Goal: Book appointment/travel/reservation

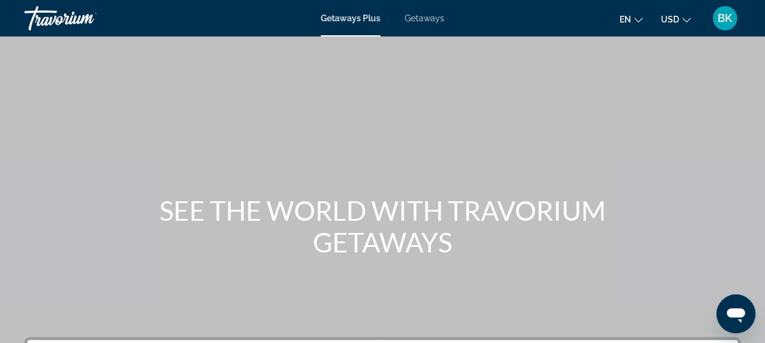
click at [425, 10] on div "Getaways Plus Getaways en English Español Français Italiano Português русский U…" at bounding box center [382, 18] width 765 height 32
click at [423, 21] on span "Getaways" at bounding box center [425, 18] width 40 height 10
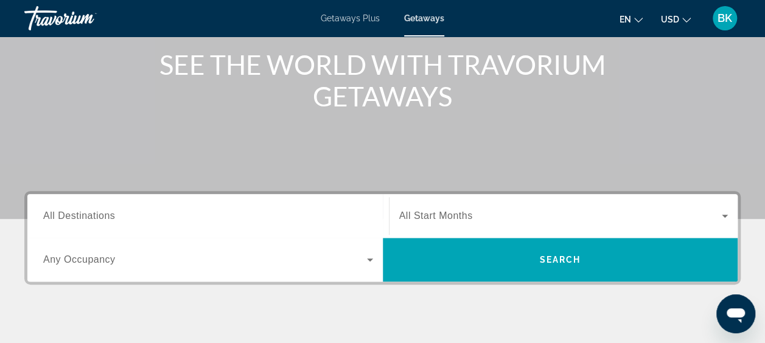
scroll to position [147, 0]
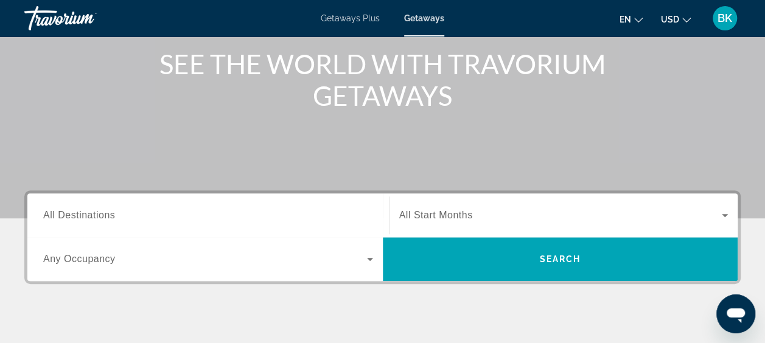
click at [90, 219] on span "All Destinations" at bounding box center [79, 215] width 72 height 10
click at [90, 219] on input "Destination All Destinations" at bounding box center [208, 216] width 330 height 15
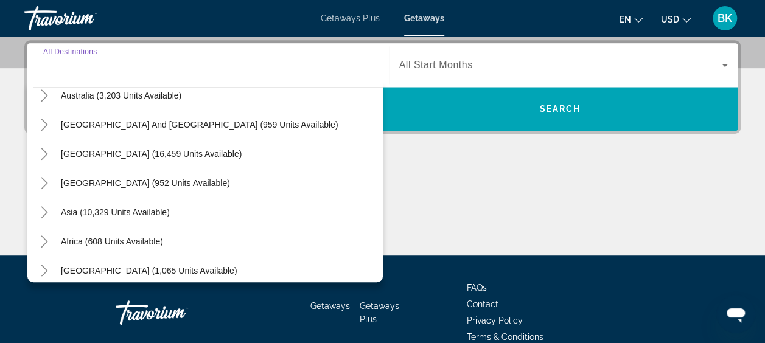
scroll to position [197, 0]
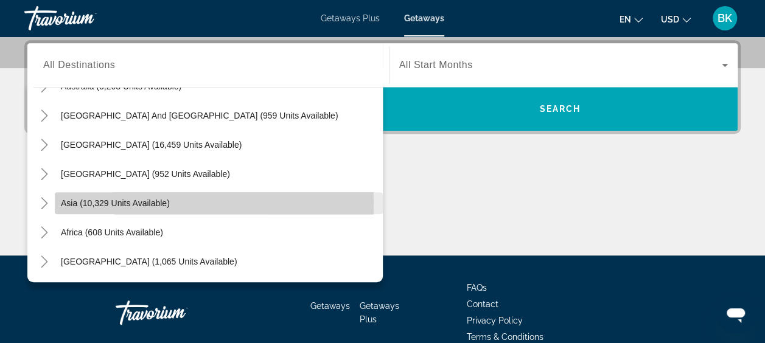
click at [89, 205] on span "Asia (10,329 units available)" at bounding box center [115, 204] width 109 height 10
type input "**********"
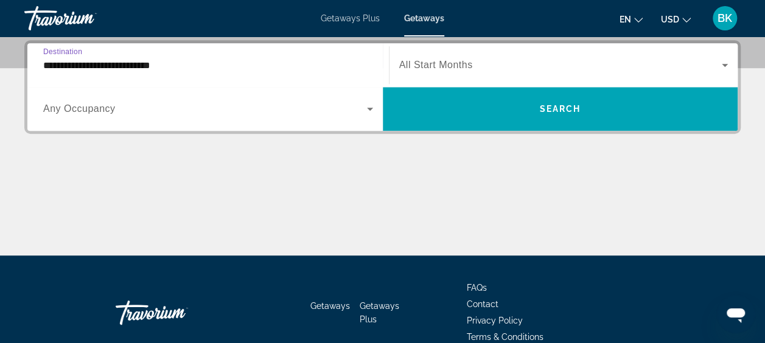
click at [432, 63] on span "All Start Months" at bounding box center [436, 65] width 74 height 10
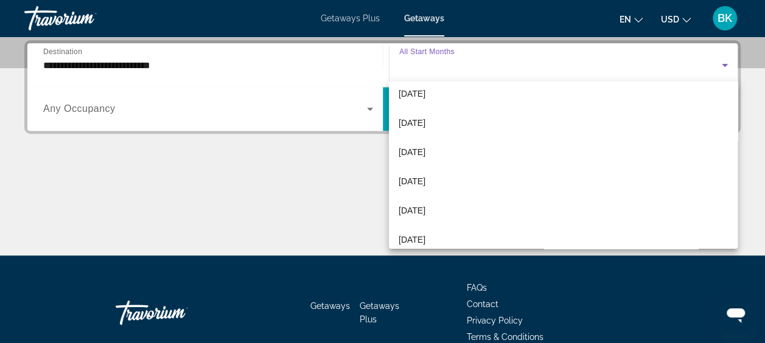
scroll to position [96, 0]
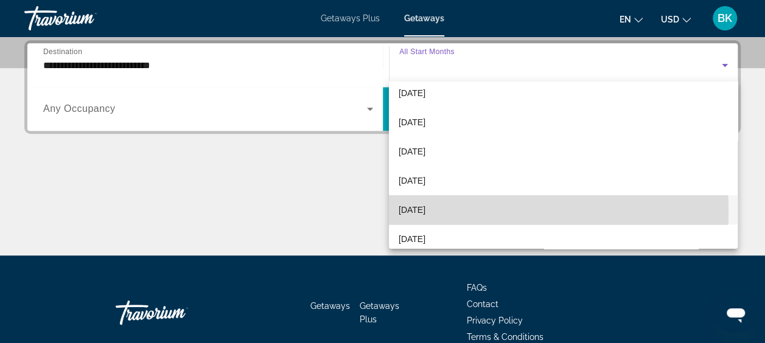
click at [426, 211] on span "[DATE]" at bounding box center [412, 210] width 27 height 15
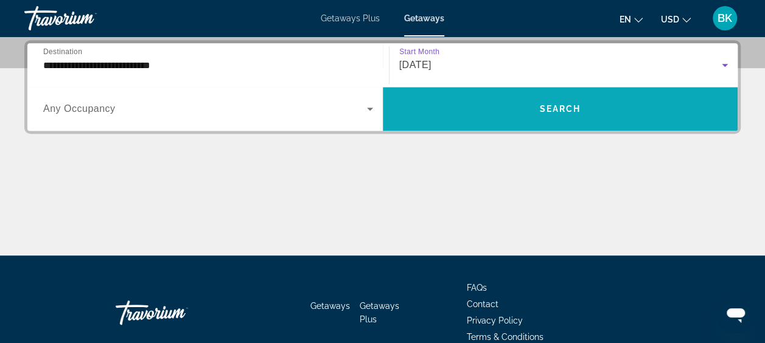
click at [545, 90] on span "Search widget" at bounding box center [561, 109] width 356 height 44
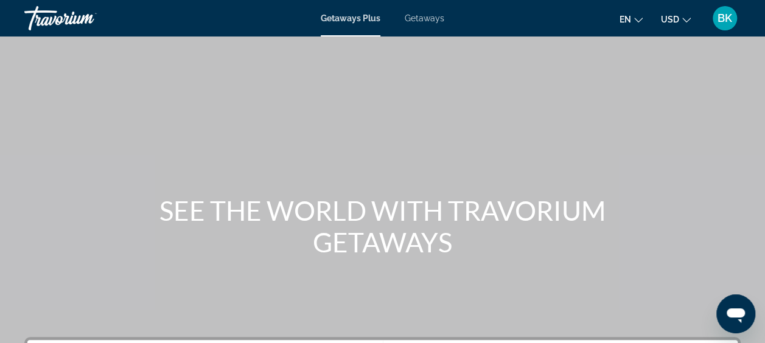
click at [421, 21] on span "Getaways" at bounding box center [425, 18] width 40 height 10
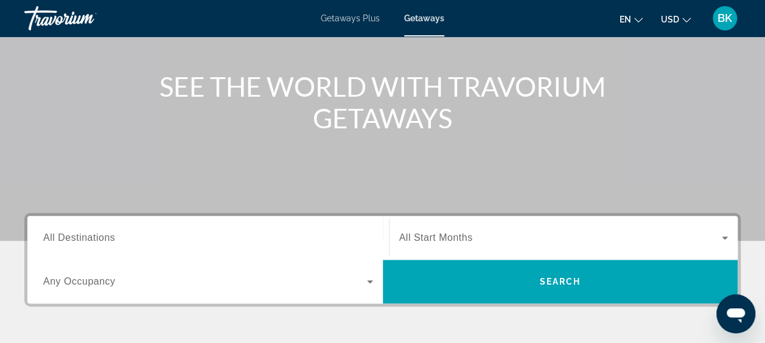
scroll to position [127, 0]
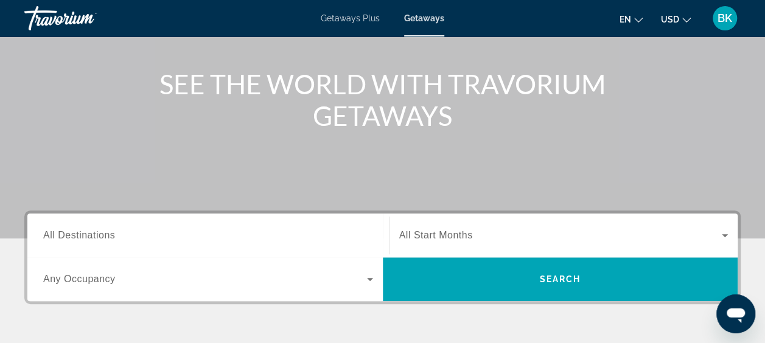
click at [149, 230] on input "Destination All Destinations" at bounding box center [208, 236] width 330 height 15
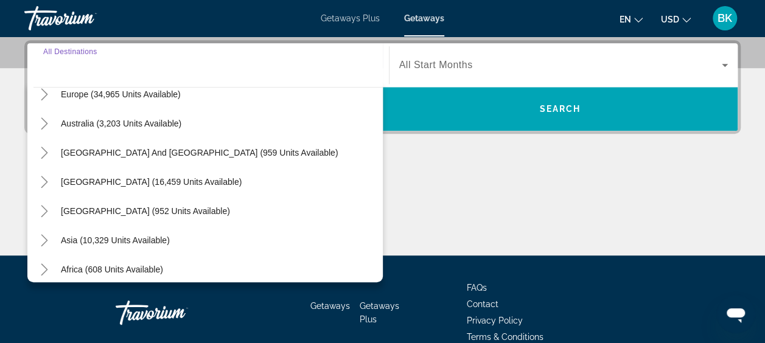
scroll to position [186, 0]
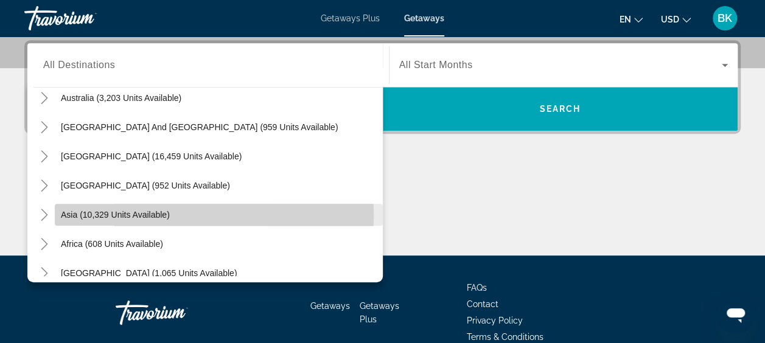
click at [89, 214] on span "Asia (10,329 units available)" at bounding box center [115, 215] width 109 height 10
type input "**********"
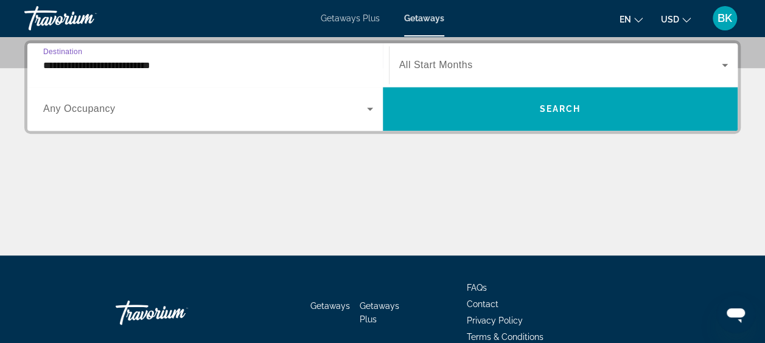
click at [496, 68] on span "Search widget" at bounding box center [560, 65] width 323 height 15
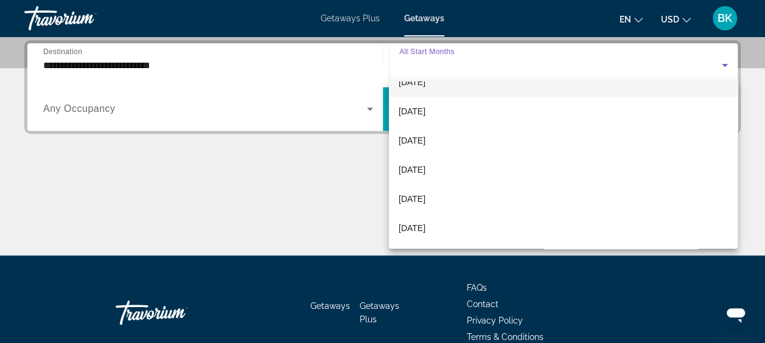
scroll to position [117, 0]
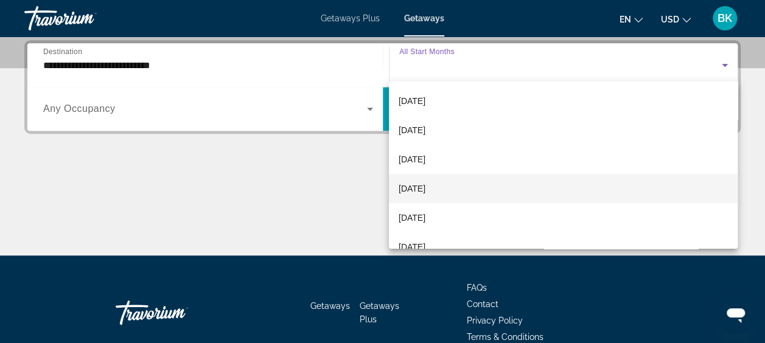
click at [451, 187] on mat-option "[DATE]" at bounding box center [563, 188] width 349 height 29
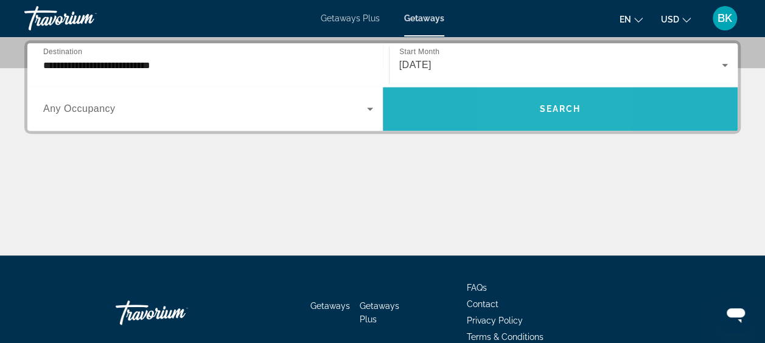
click at [531, 101] on span "Search widget" at bounding box center [561, 108] width 356 height 29
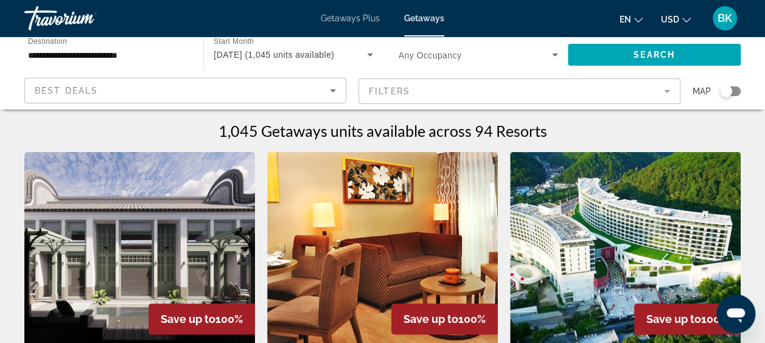
click at [489, 99] on mat-form-field "Filters" at bounding box center [520, 92] width 322 height 26
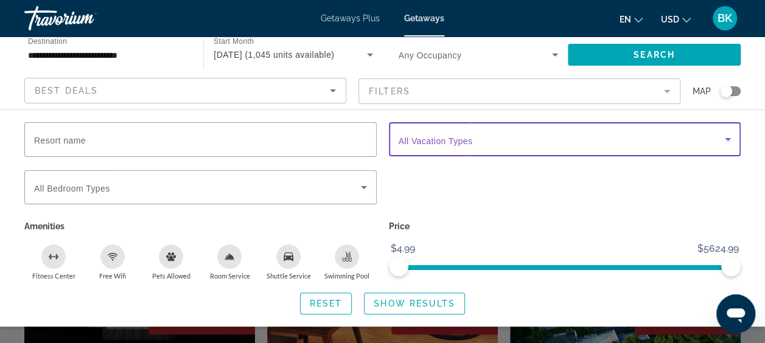
click at [486, 145] on span "Search widget" at bounding box center [562, 139] width 327 height 15
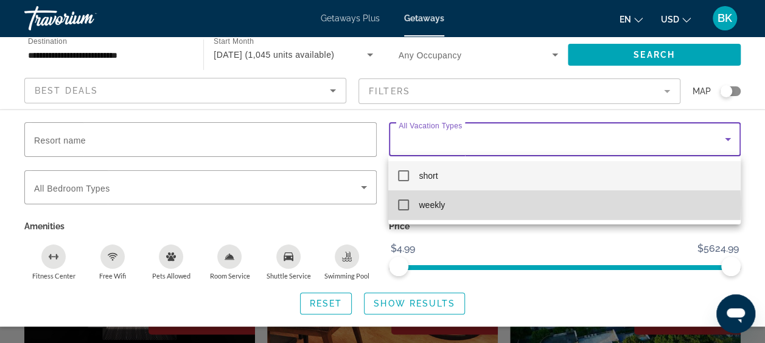
click at [427, 205] on span "weekly" at bounding box center [432, 205] width 26 height 15
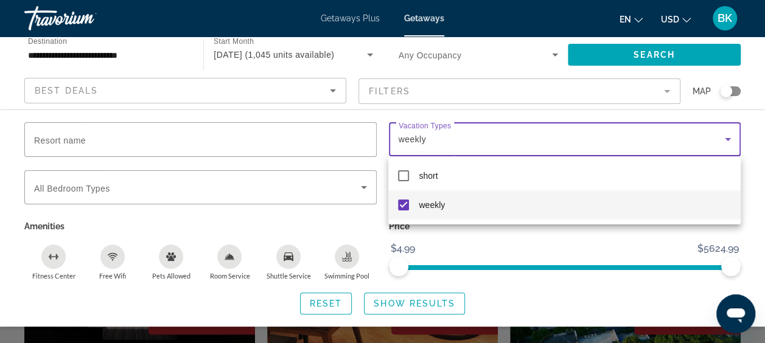
click at [410, 301] on div at bounding box center [382, 171] width 765 height 343
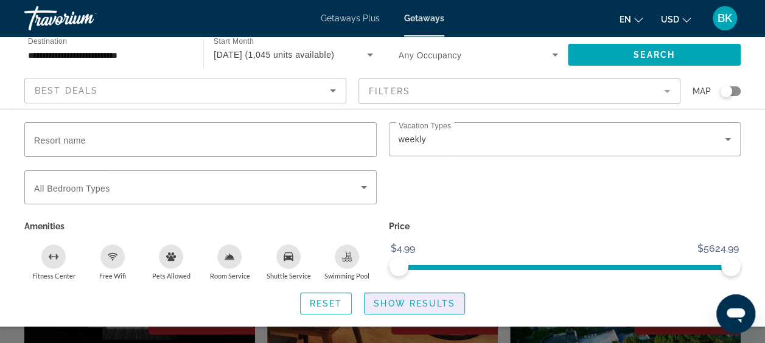
click at [410, 301] on span "Show Results" at bounding box center [415, 304] width 82 height 10
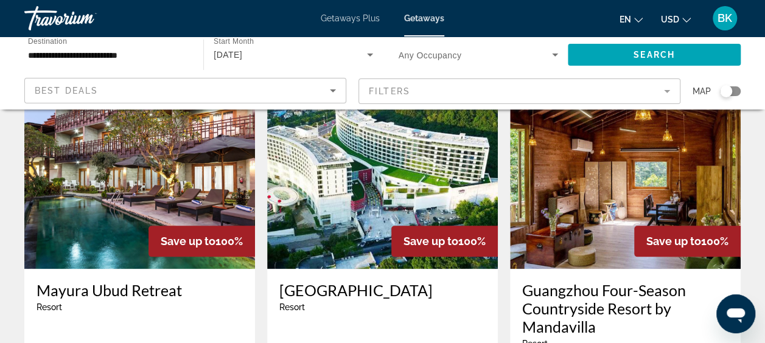
scroll to position [523, 0]
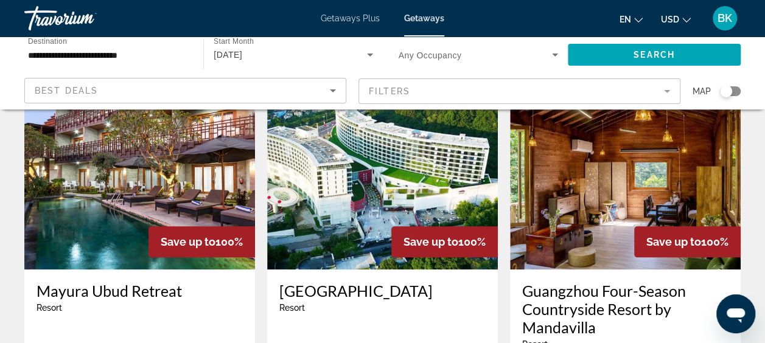
click at [153, 168] on img "Main content" at bounding box center [139, 172] width 231 height 195
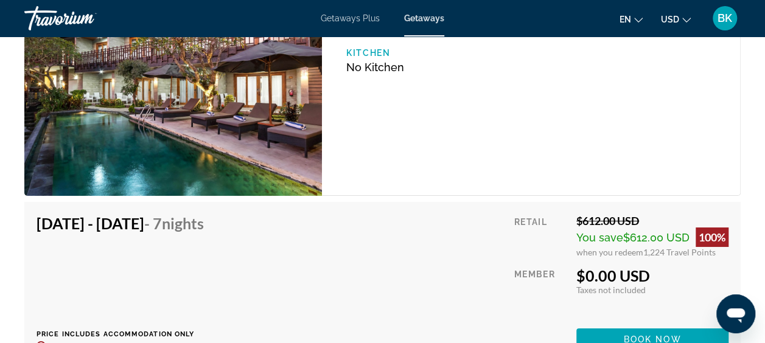
scroll to position [2139, 0]
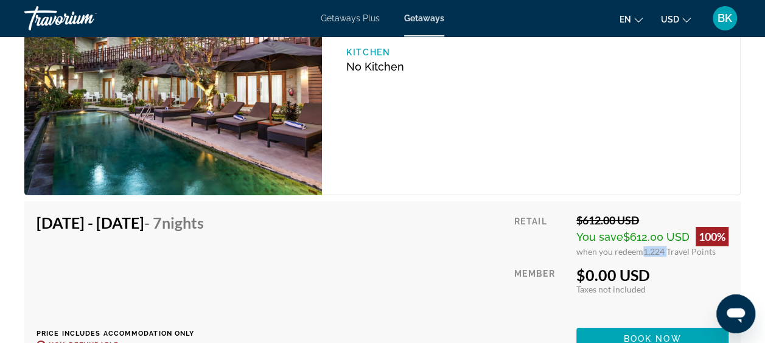
drag, startPoint x: 641, startPoint y: 250, endPoint x: 664, endPoint y: 253, distance: 23.9
click at [664, 253] on span "1,224 Travel Points" at bounding box center [680, 252] width 72 height 10
click at [489, 241] on div "Mar 7, 2026 - Mar 14, 2026 - 7 Nights Price includes accommodation only Refunda…" at bounding box center [383, 282] width 692 height 136
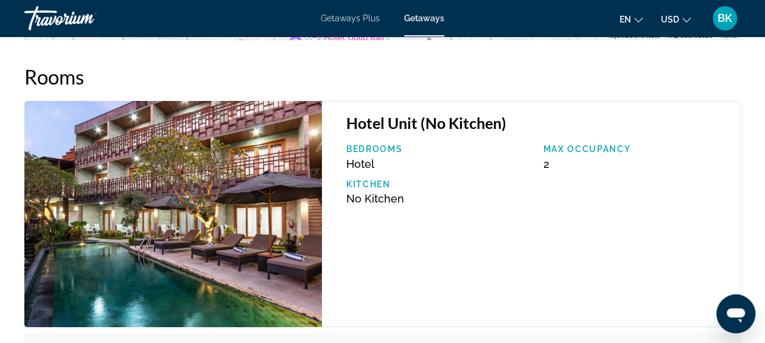
scroll to position [2005, 0]
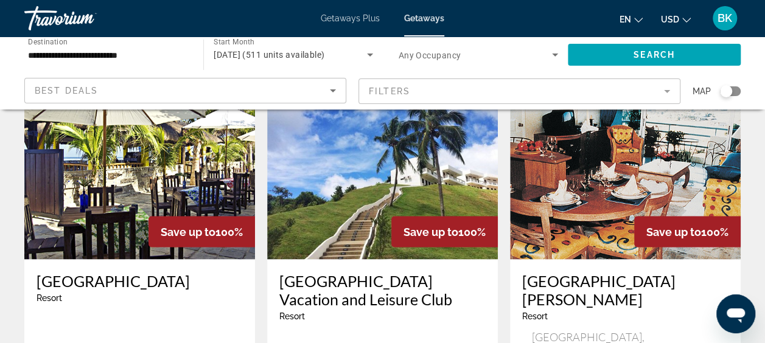
scroll to position [1008, 0]
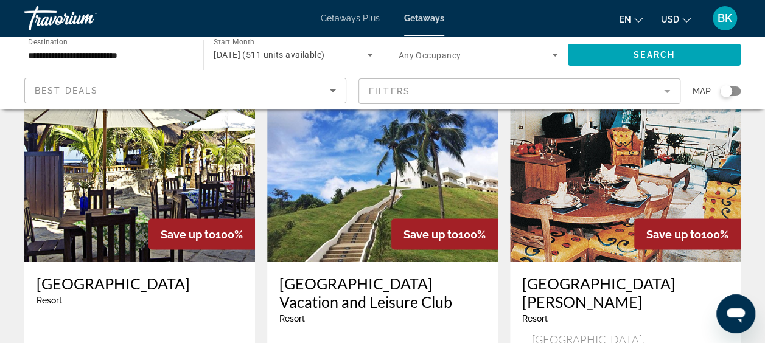
click at [359, 262] on div "Oceana Bay Resort Vacation and Leisure Club Resort - This is an adults only res…" at bounding box center [382, 325] width 231 height 126
click at [358, 181] on img "Main content" at bounding box center [382, 164] width 231 height 195
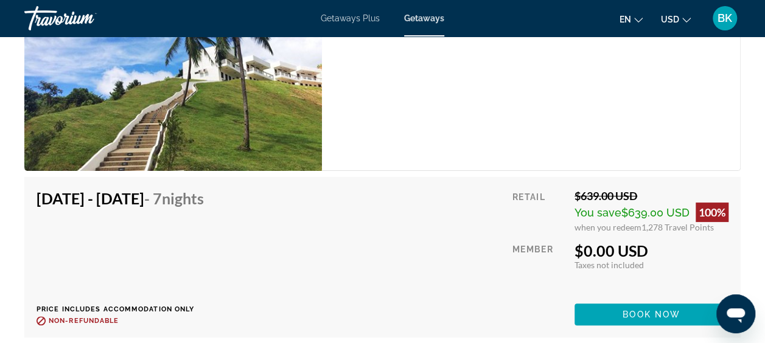
scroll to position [2311, 0]
